Goal: Book appointment/travel/reservation

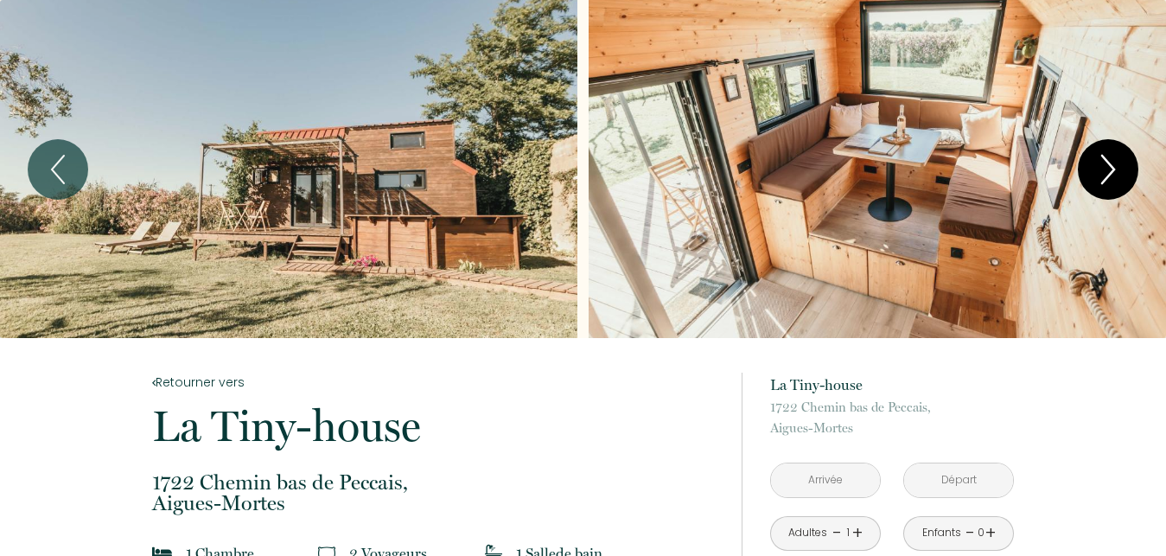
click at [1117, 174] on icon "Next" at bounding box center [1108, 169] width 36 height 52
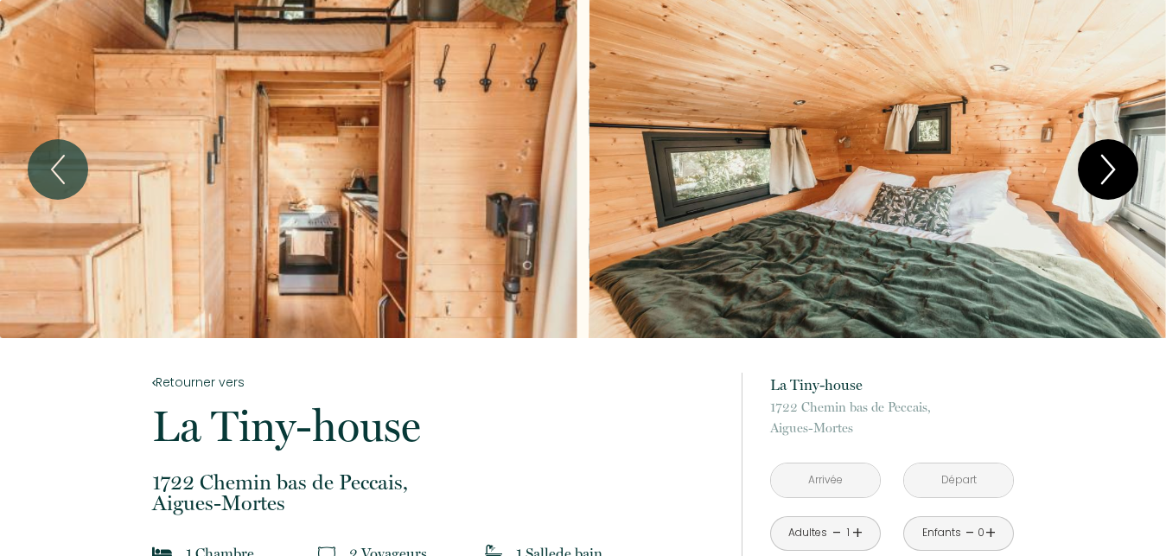
click at [1117, 173] on icon "Next" at bounding box center [1108, 169] width 36 height 52
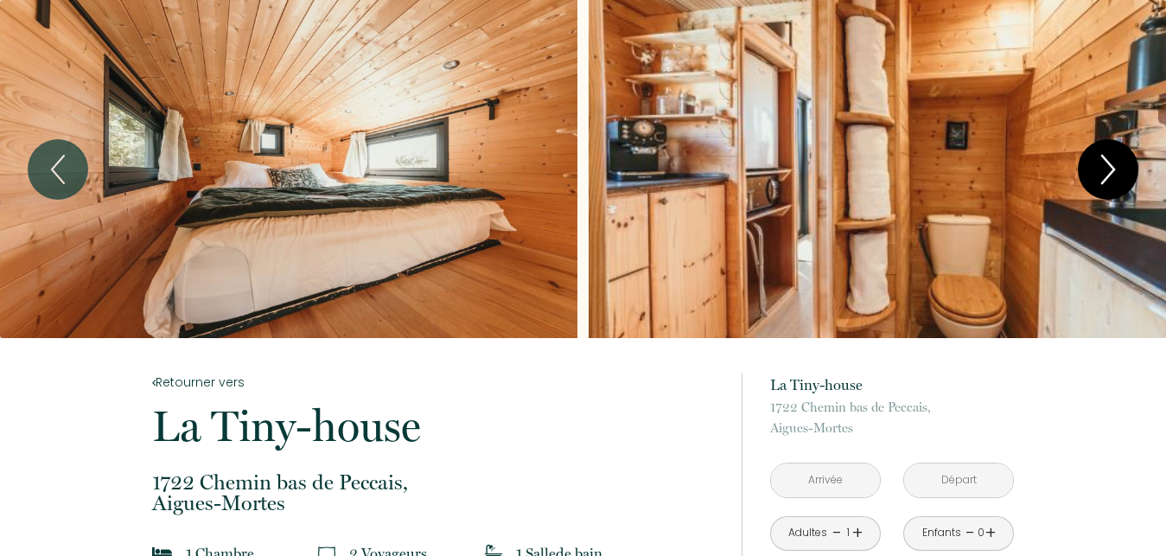
click at [1109, 167] on icon "Next" at bounding box center [1108, 169] width 36 height 52
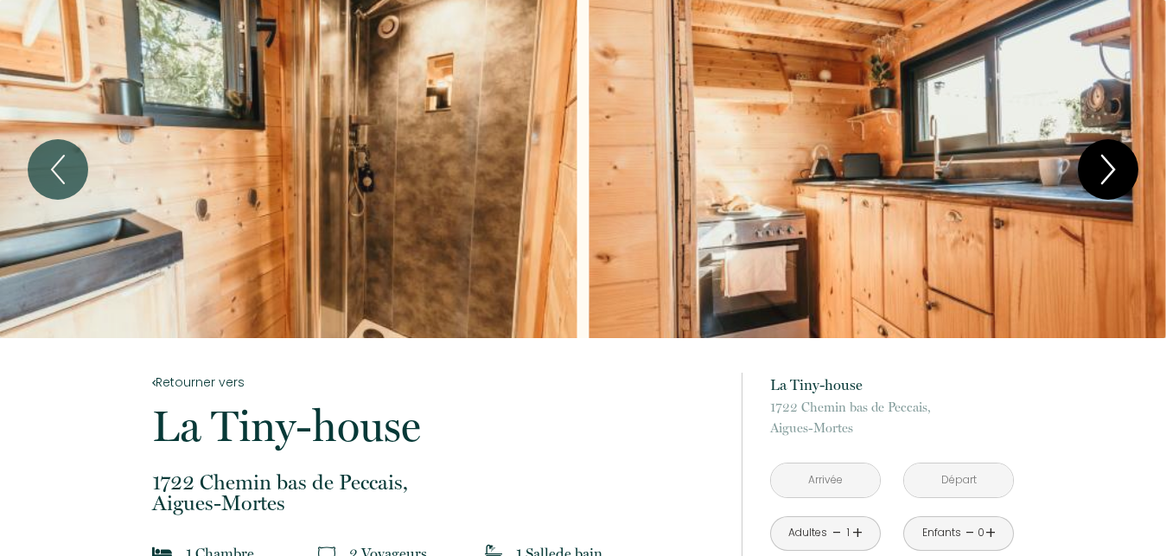
click at [1109, 167] on icon "Next" at bounding box center [1108, 169] width 36 height 52
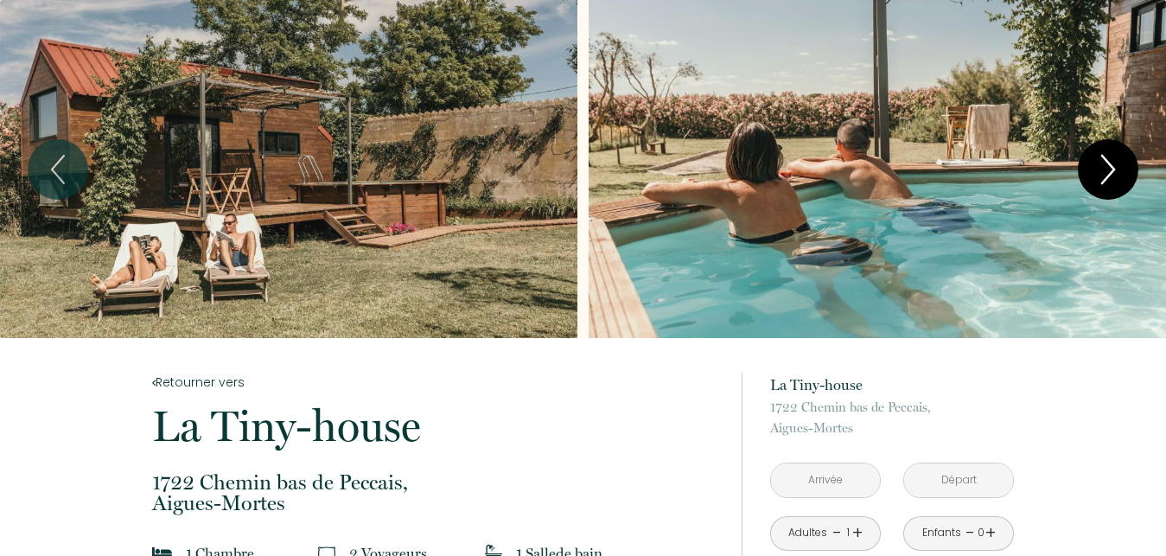
click at [1109, 167] on icon "Next" at bounding box center [1108, 169] width 36 height 52
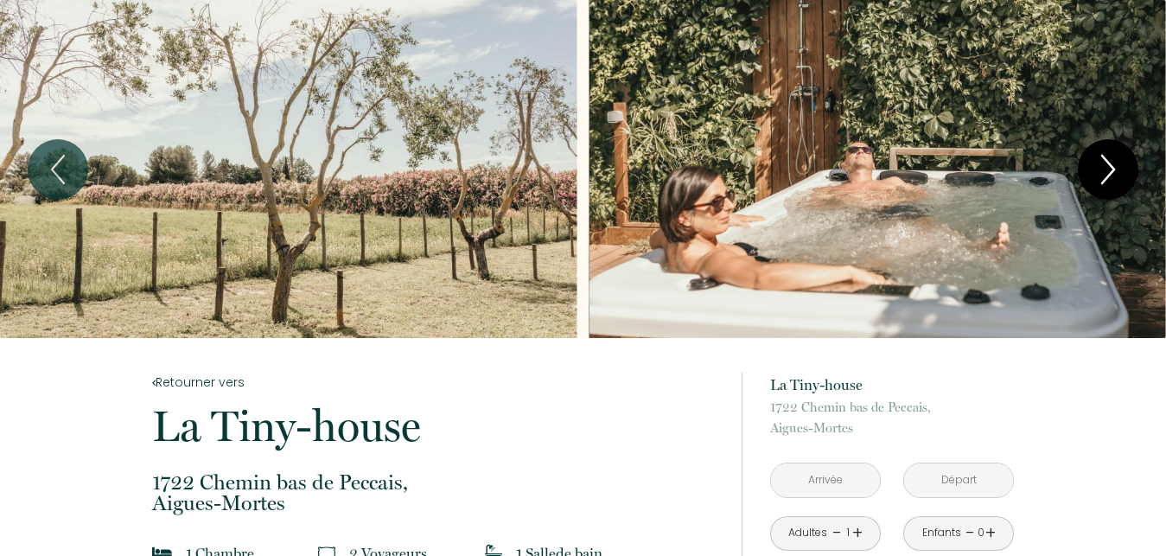
click at [1109, 167] on icon "Next" at bounding box center [1108, 169] width 36 height 52
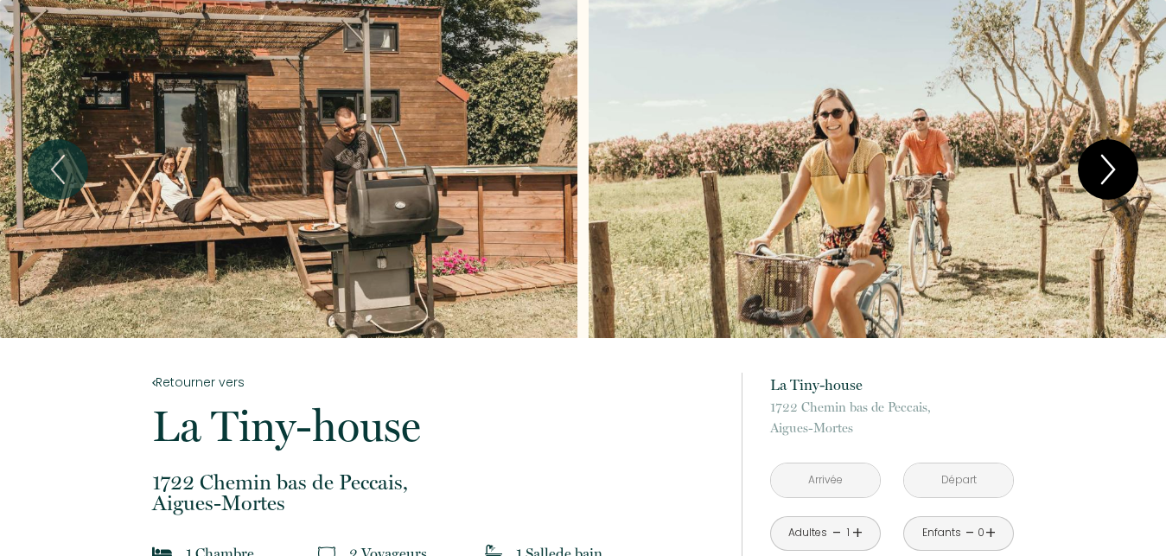
click at [1109, 167] on icon "Next" at bounding box center [1108, 169] width 36 height 52
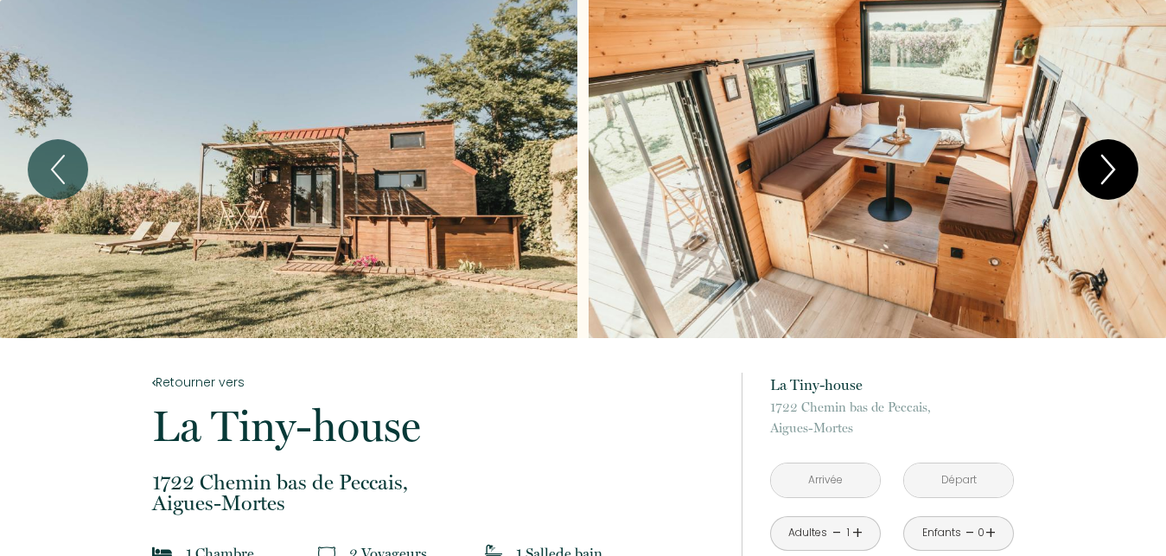
click at [1108, 167] on icon "Next" at bounding box center [1108, 169] width 36 height 52
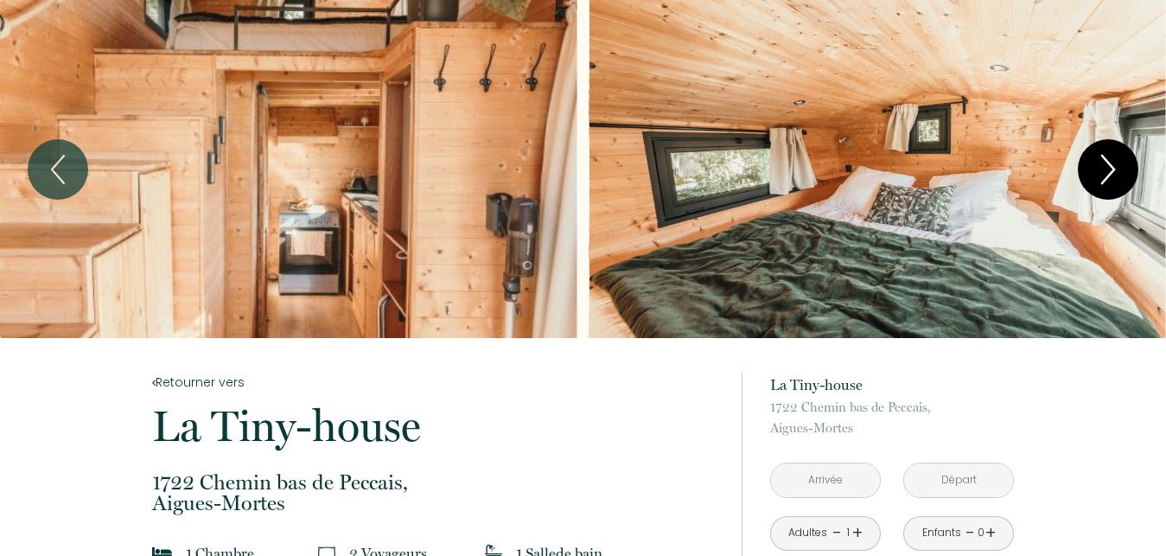
click at [1108, 167] on icon "Next" at bounding box center [1108, 169] width 36 height 52
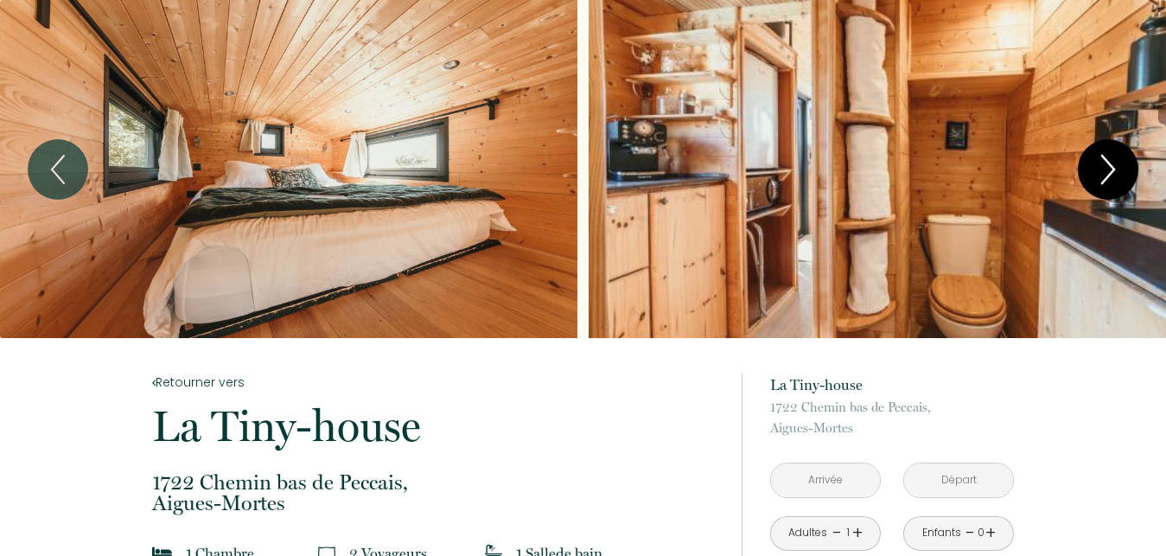
click at [1104, 168] on icon "Next" at bounding box center [1108, 169] width 36 height 52
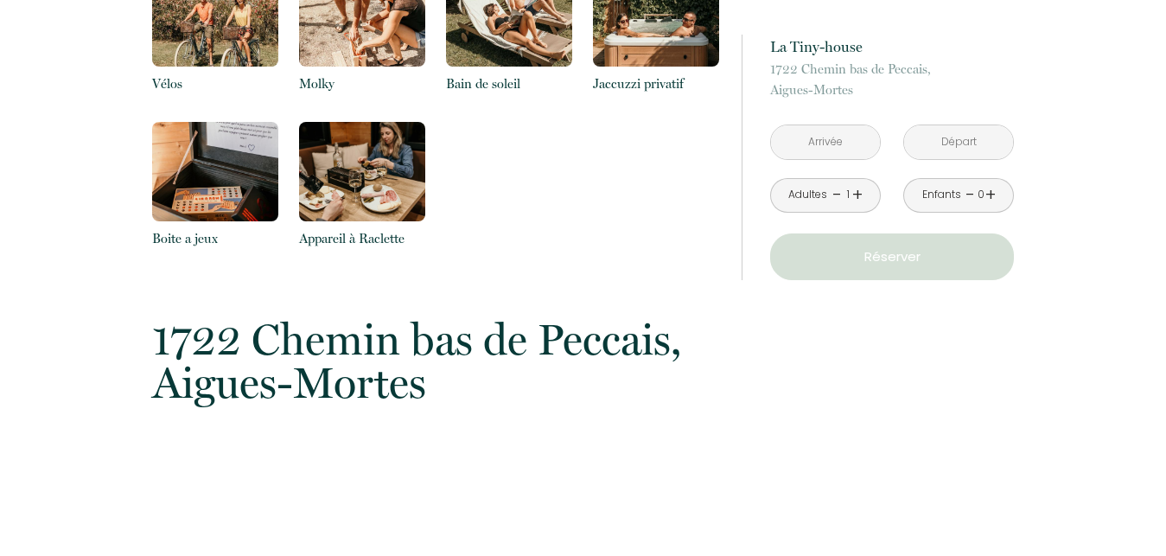
scroll to position [1058, 0]
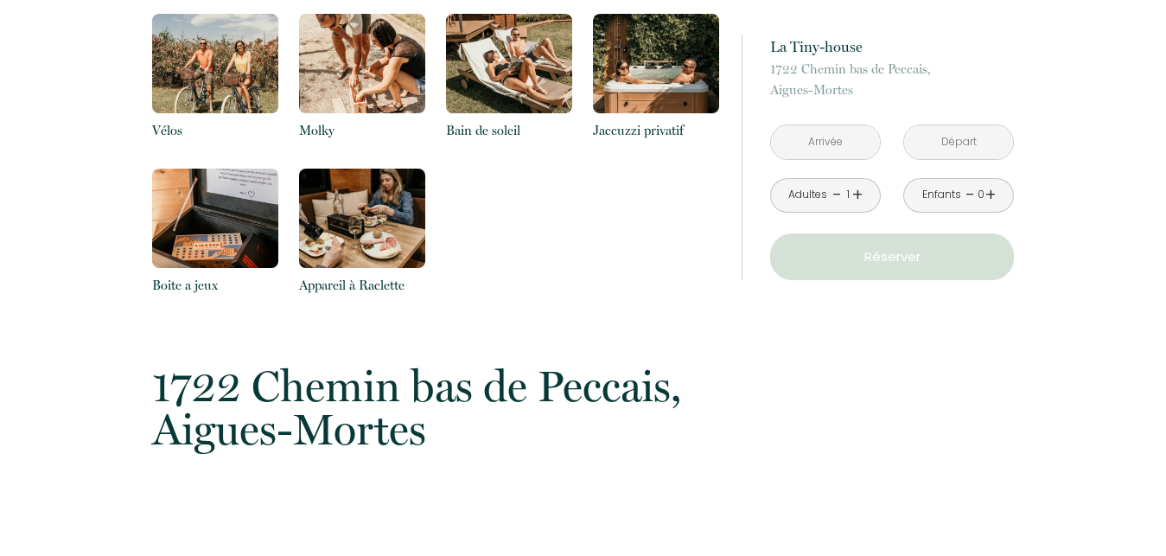
click at [814, 150] on input "text" at bounding box center [825, 142] width 109 height 34
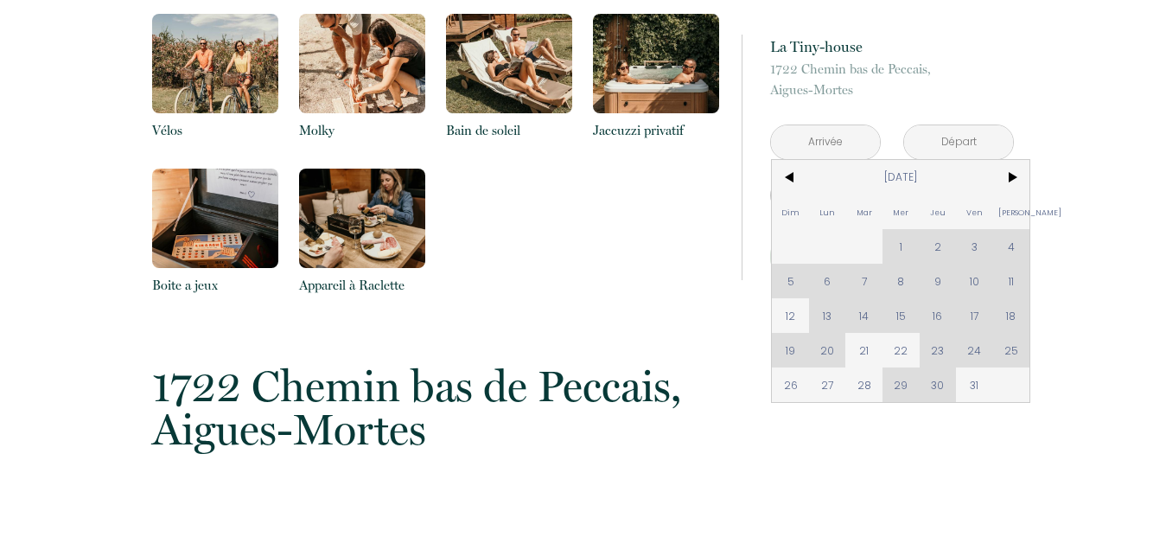
click at [1011, 283] on div "Dim Lun Mar Mer Jeu Ven Sam 1 2 3 4 5 6 7 8 9 10 11 12 13 14 15 16 17 18 19 20 …" at bounding box center [900, 281] width 257 height 242
click at [1011, 282] on div "Dim Lun Mar Mer Jeu Ven Sam 1 2 3 4 5 6 7 8 9 10 11 12 13 14 15 16 17 18 19 20 …" at bounding box center [900, 281] width 257 height 242
